Goal: Find specific page/section: Find specific page/section

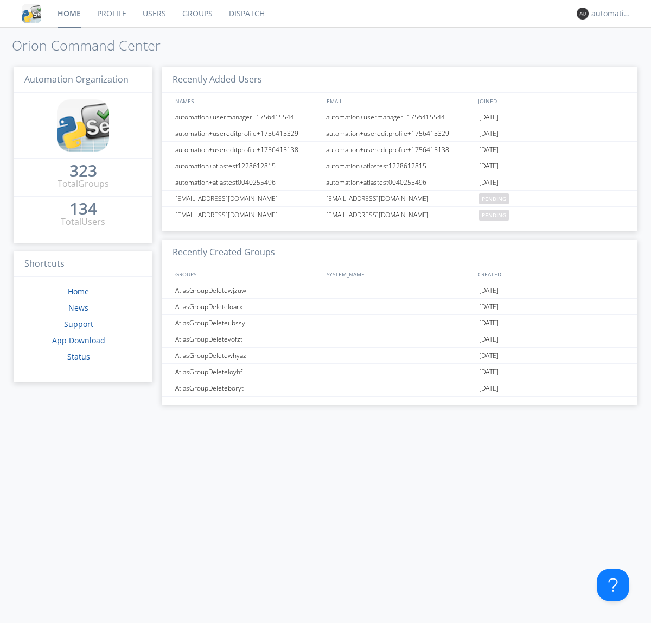
click at [246, 14] on link "Dispatch" at bounding box center [247, 13] width 52 height 27
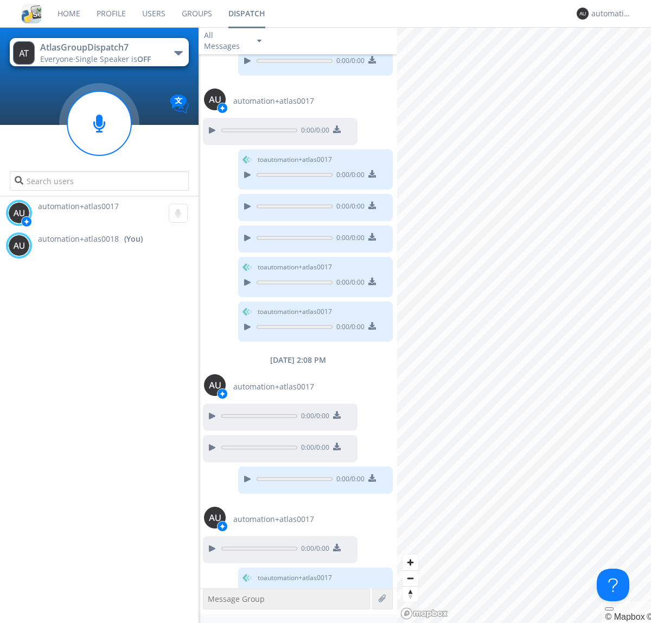
scroll to position [182, 0]
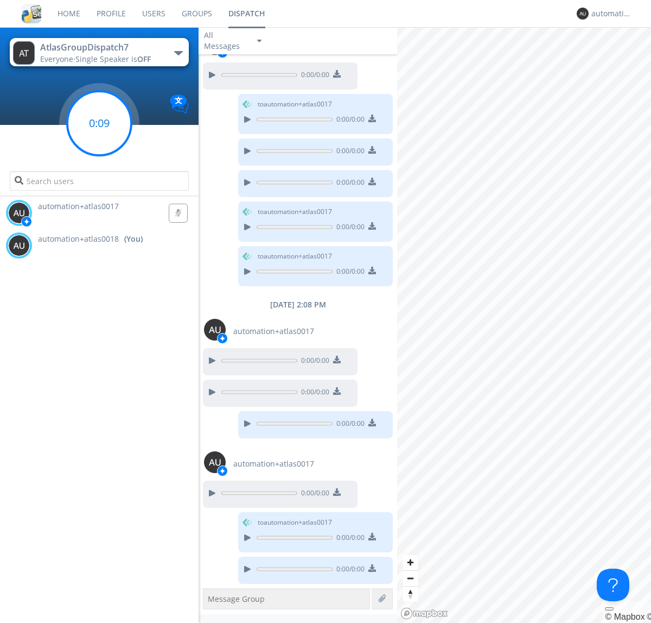
click at [99, 123] on g at bounding box center [99, 123] width 64 height 64
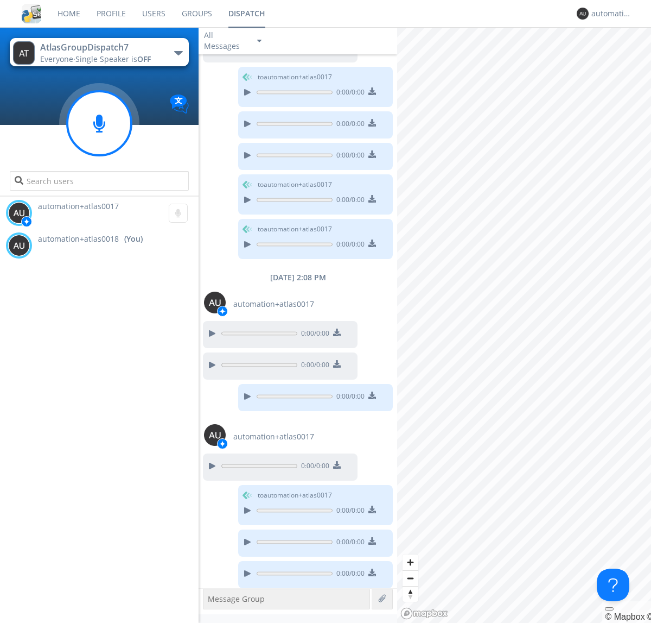
scroll to position [213, 0]
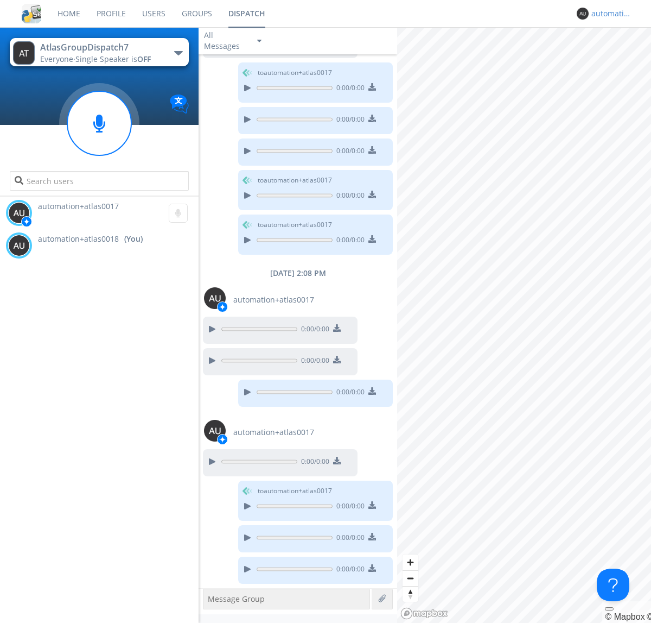
click at [609, 14] on div "automation+atlas0018" at bounding box center [612, 13] width 41 height 11
